Goal: Navigation & Orientation: Find specific page/section

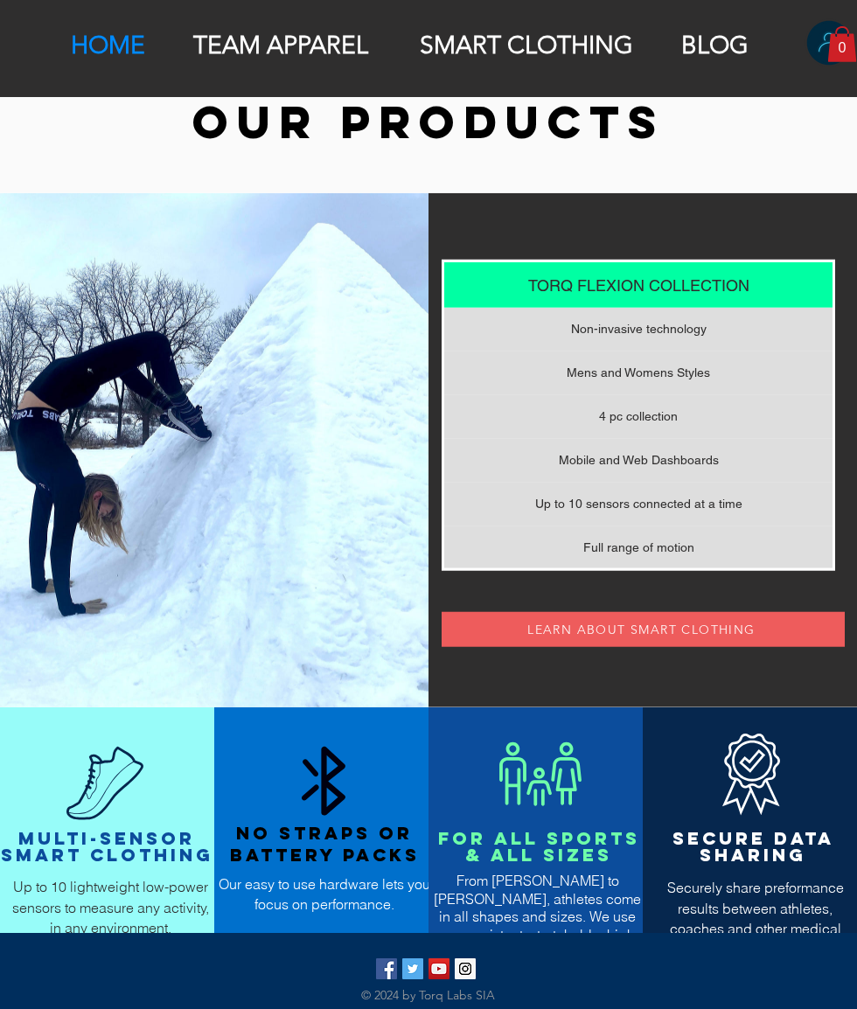
scroll to position [1032, 0]
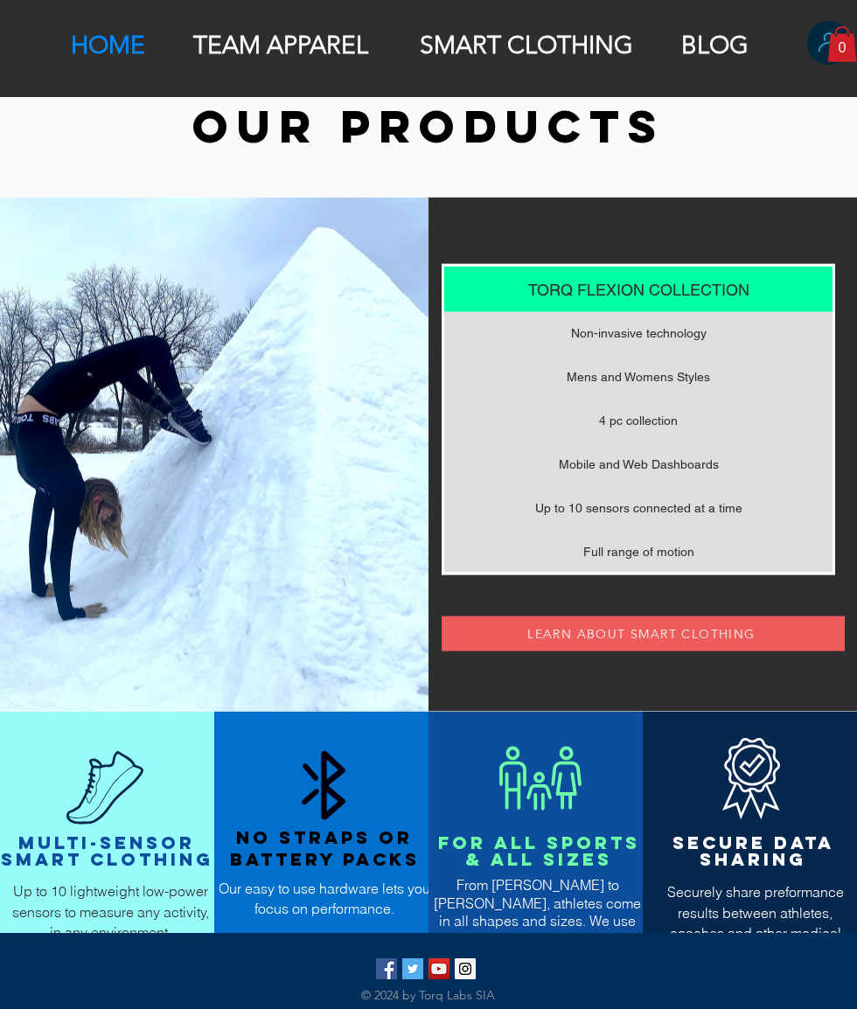
click at [280, 45] on p "TEAM APPAREL" at bounding box center [280, 46] width 192 height 30
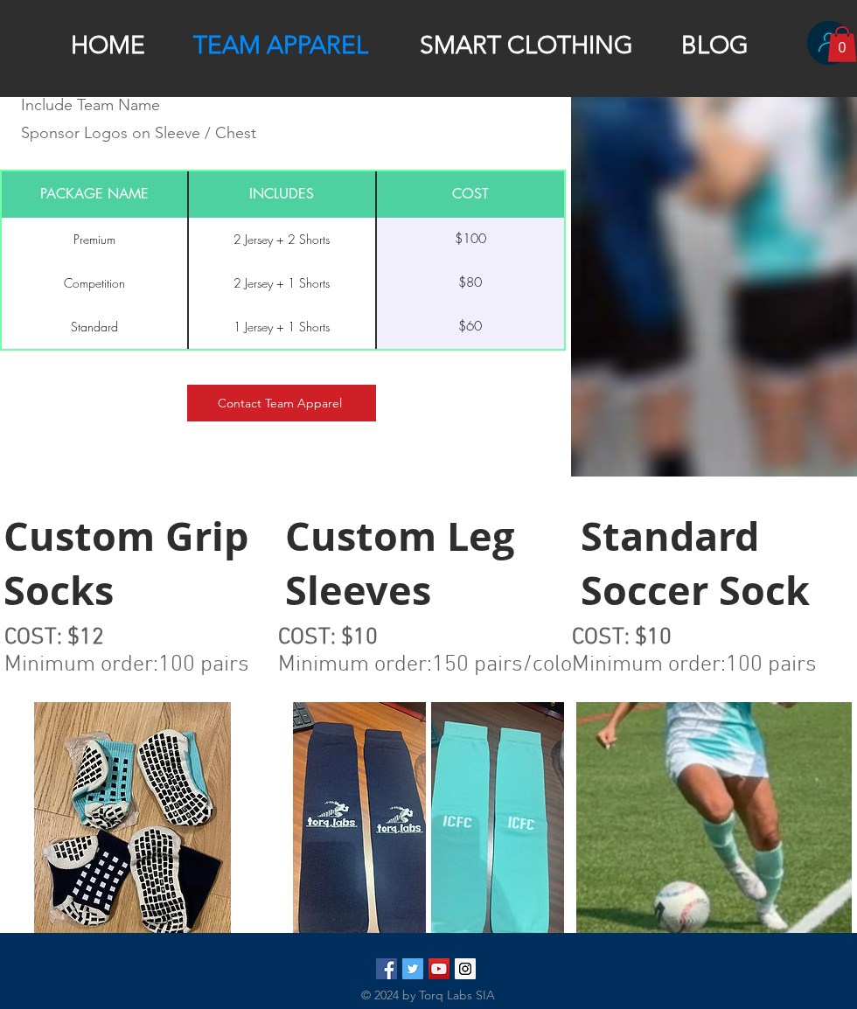
click at [285, 12] on div at bounding box center [428, 48] width 857 height 97
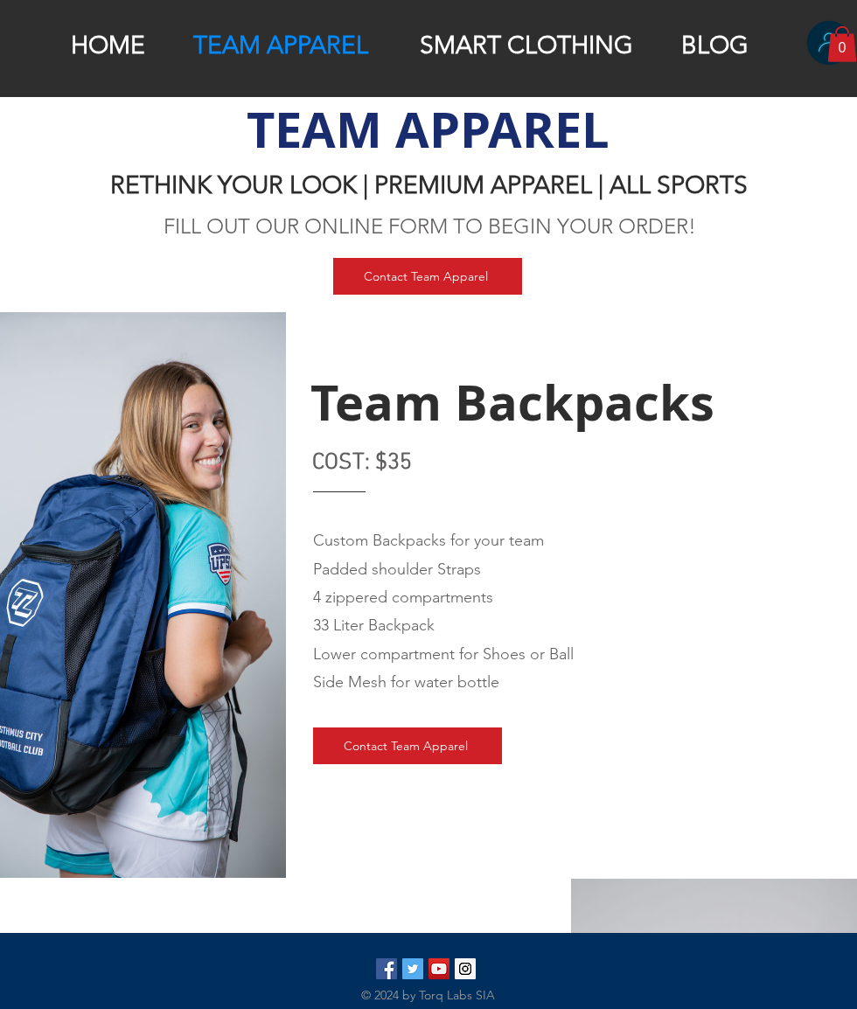
click at [484, 45] on p "SMART CLOTHING" at bounding box center [526, 46] width 231 height 30
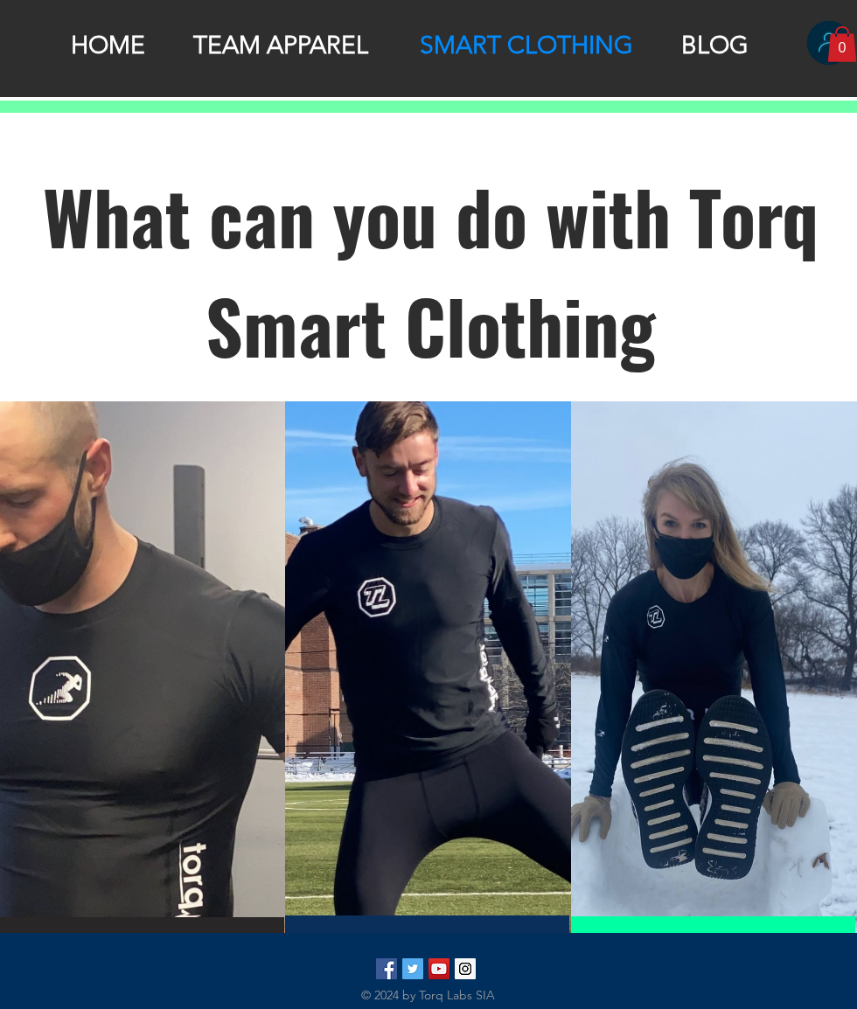
click at [731, 38] on p "BLOG" at bounding box center [714, 46] width 85 height 30
click at [726, 47] on p "BLOG" at bounding box center [714, 46] width 85 height 30
click at [720, 31] on p "BLOG" at bounding box center [714, 46] width 85 height 30
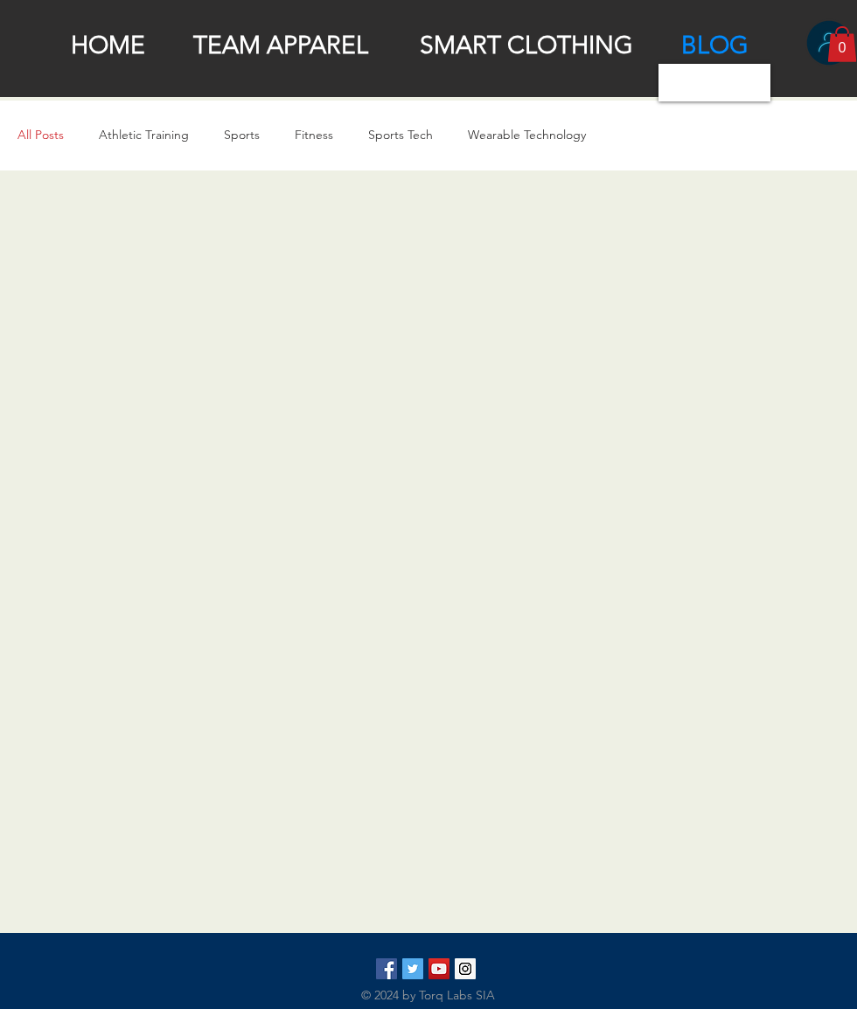
click at [460, 1008] on div "© 2024 by Torq Labs SIA" at bounding box center [428, 971] width 857 height 76
click at [464, 979] on img "Torq_Labs Instagram" at bounding box center [465, 968] width 21 height 21
